Goal: Navigation & Orientation: Find specific page/section

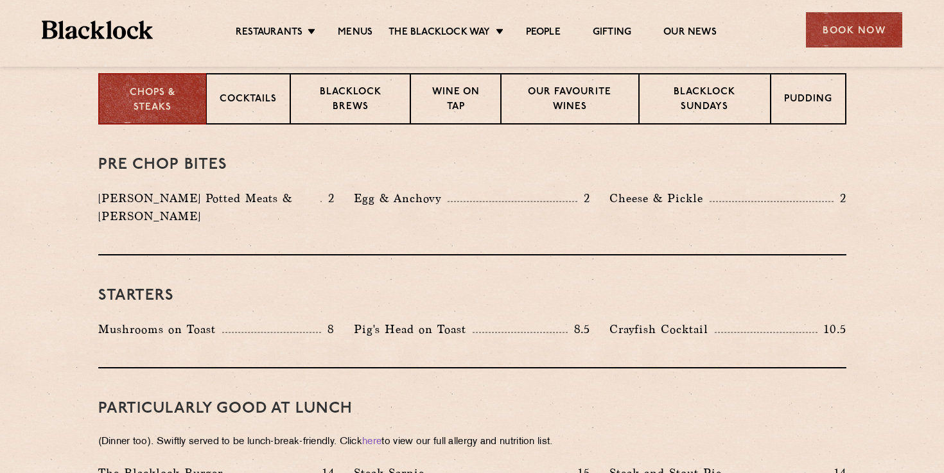
scroll to position [521, 0]
click at [668, 83] on div "Blacklock Sundays" at bounding box center [704, 99] width 131 height 51
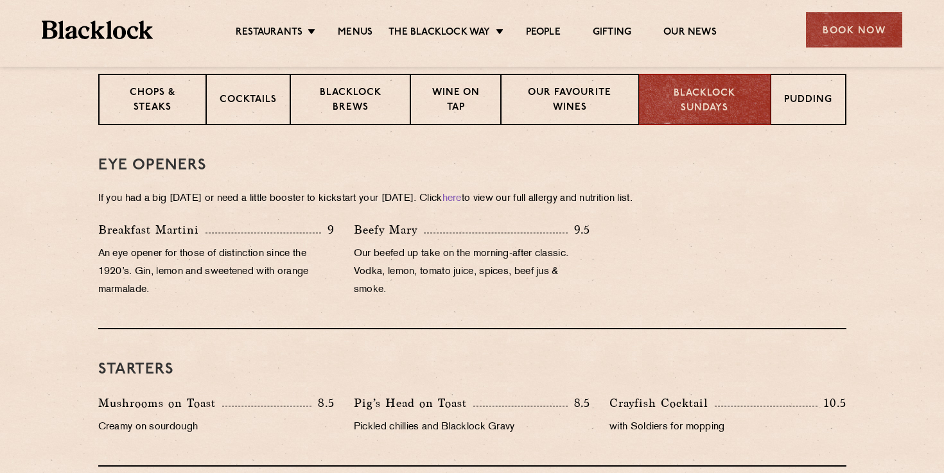
scroll to position [535, 0]
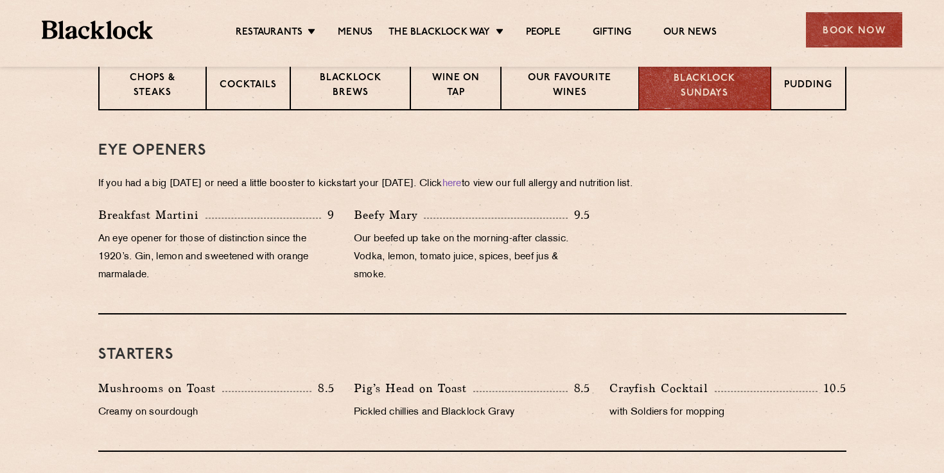
click at [479, 23] on ul "Restaurants Soho City Shoreditch Covent Garden Canary Wharf Manchester Birmingh…" at bounding box center [476, 30] width 646 height 21
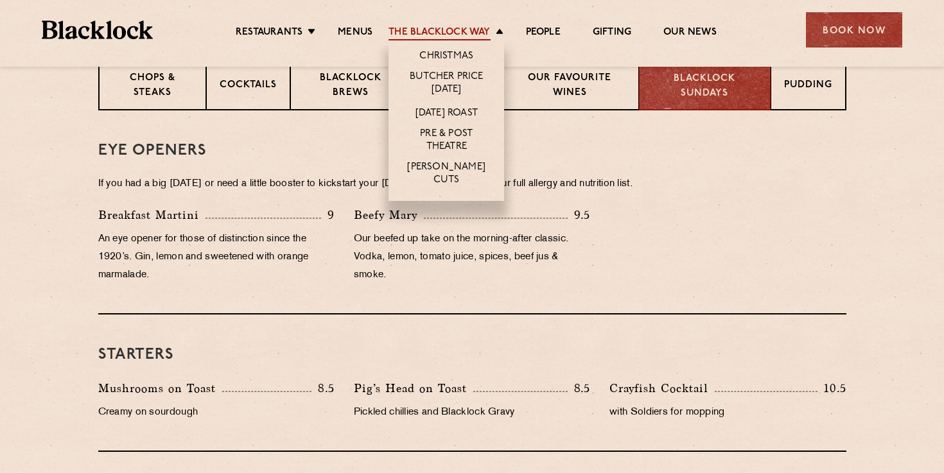
click at [484, 26] on link "The Blacklock Way" at bounding box center [438, 33] width 101 height 14
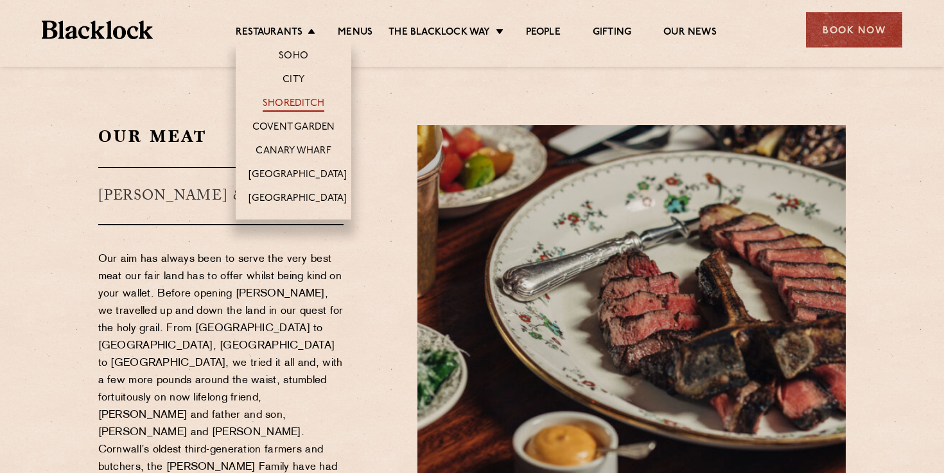
click at [302, 104] on link "Shoreditch" at bounding box center [294, 105] width 62 height 14
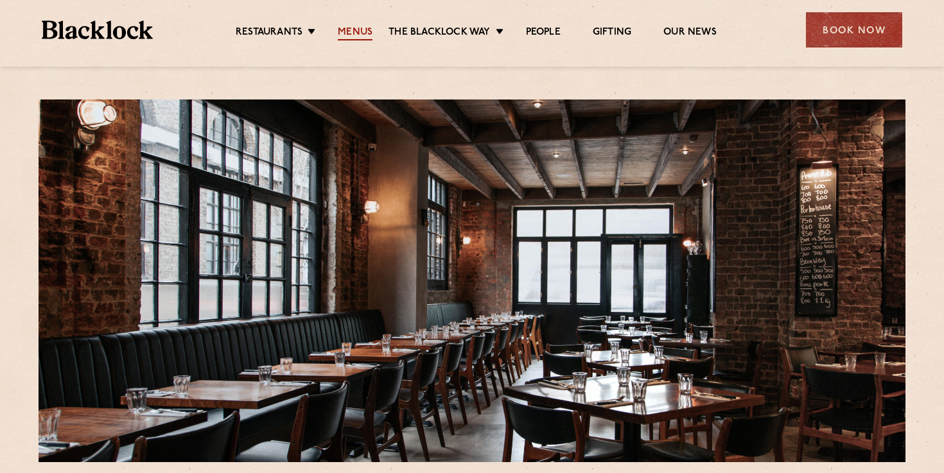
click at [360, 31] on link "Menus" at bounding box center [355, 33] width 35 height 14
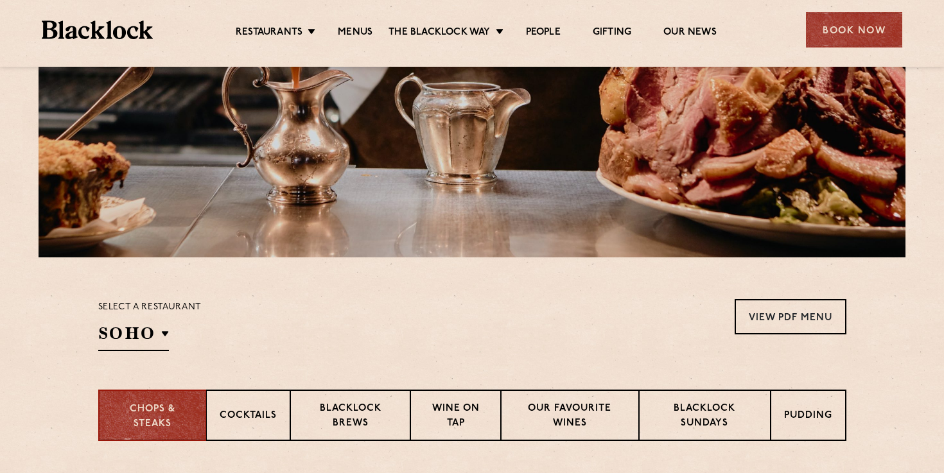
scroll to position [247, 0]
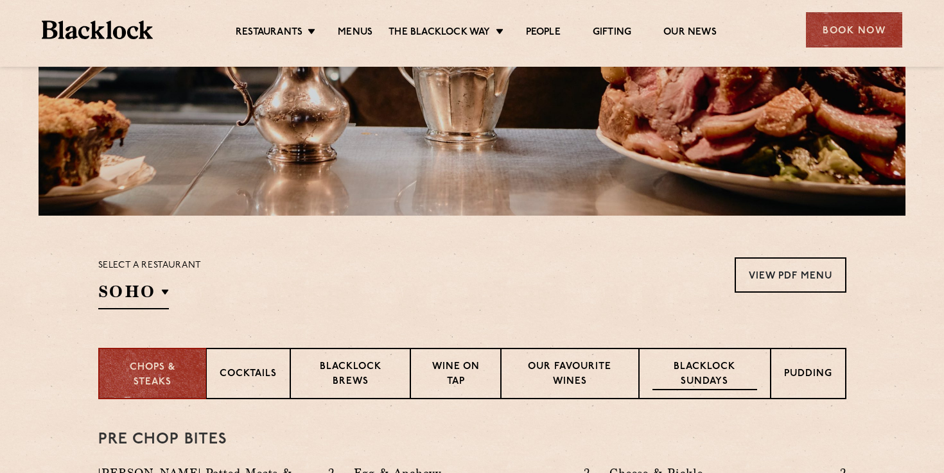
click at [692, 376] on p "Blacklock Sundays" at bounding box center [704, 375] width 104 height 30
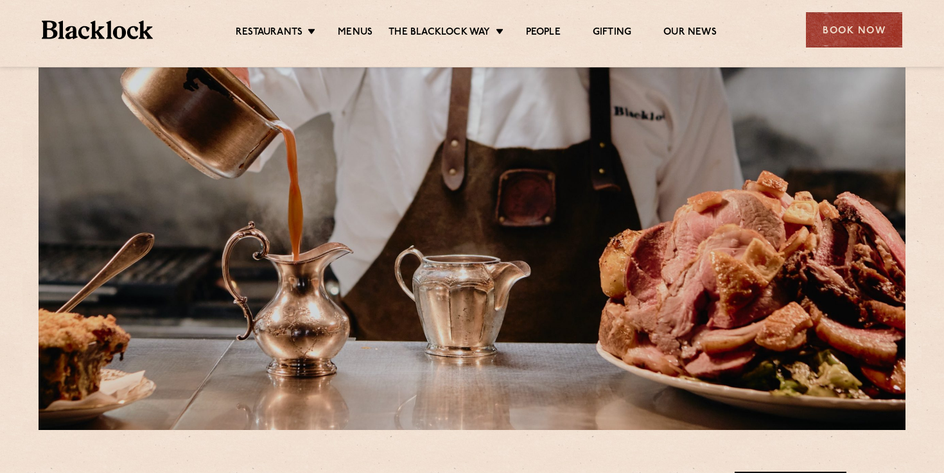
scroll to position [0, 0]
